Goal: Information Seeking & Learning: Find specific fact

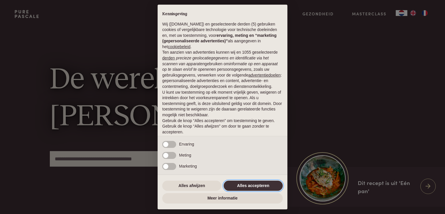
click at [239, 184] on button "Alles accepteren" at bounding box center [253, 185] width 59 height 10
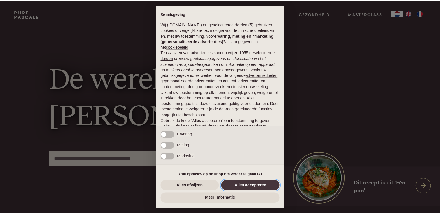
scroll to position [19, 0]
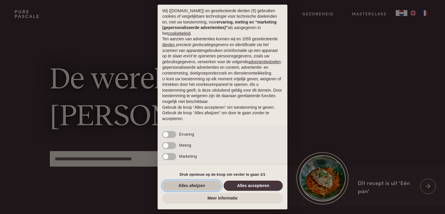
click at [186, 183] on button "Alles afwijzen" at bounding box center [191, 185] width 59 height 10
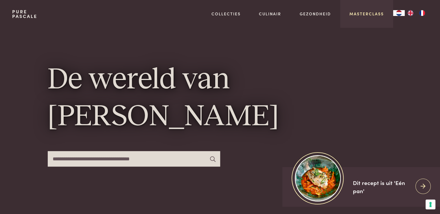
click at [372, 15] on link "Masterclass" at bounding box center [367, 14] width 34 height 6
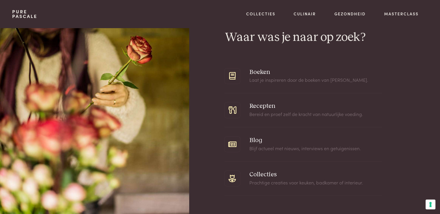
click at [255, 107] on span at bounding box center [304, 110] width 158 height 34
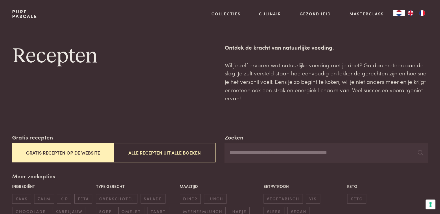
click at [241, 151] on input "Zoeken" at bounding box center [326, 153] width 203 height 20
click at [237, 154] on input "**********" at bounding box center [326, 153] width 203 height 20
type input "**********"
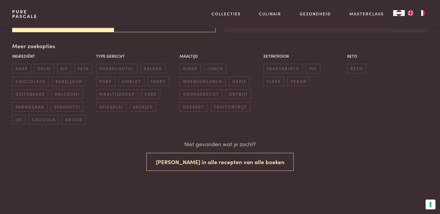
scroll to position [145, 0]
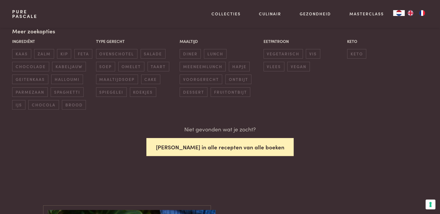
click at [241, 149] on button "Zoek in alle recepten van alle boeken" at bounding box center [221, 147] width 148 height 18
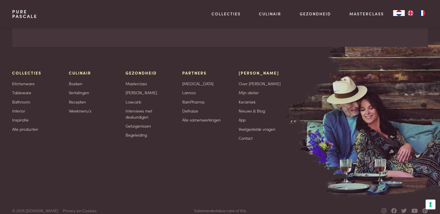
scroll to position [1743, 0]
